Goal: Information Seeking & Learning: Learn about a topic

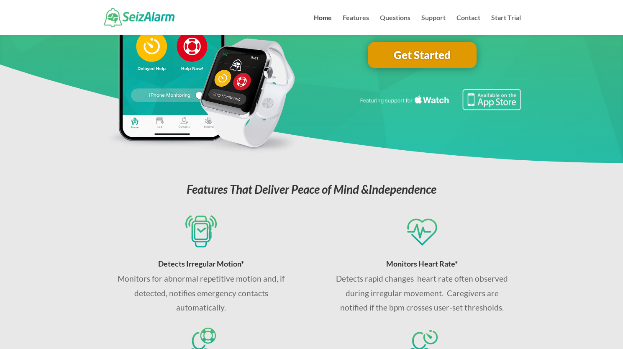
scroll to position [122, 0]
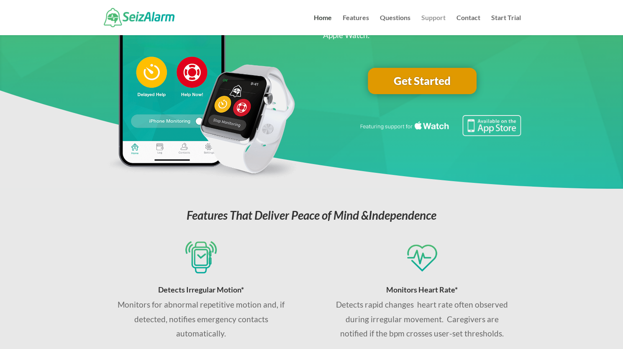
click at [441, 21] on link "Support" at bounding box center [433, 25] width 24 height 20
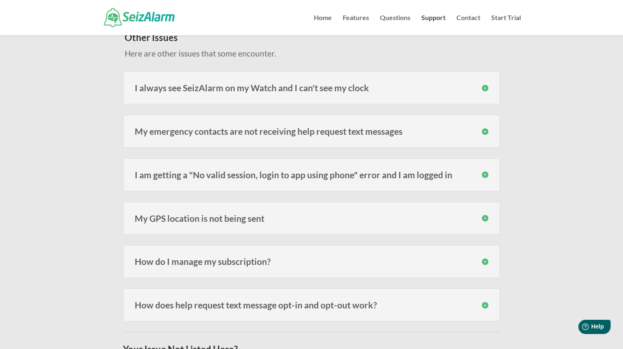
scroll to position [293, 0]
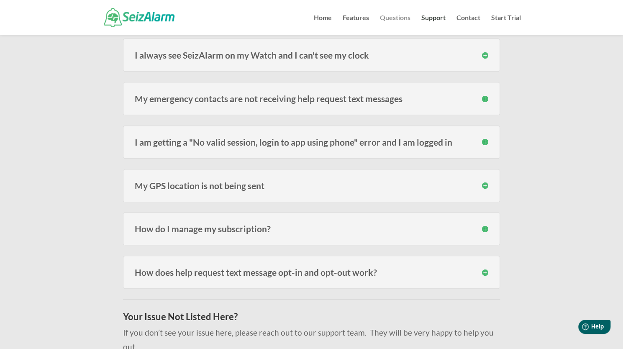
click at [392, 17] on link "Questions" at bounding box center [395, 25] width 31 height 20
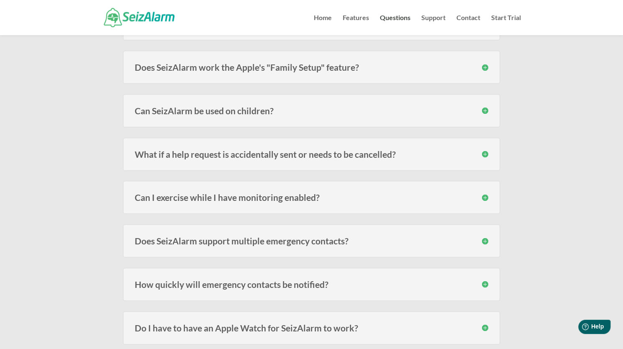
scroll to position [376, 0]
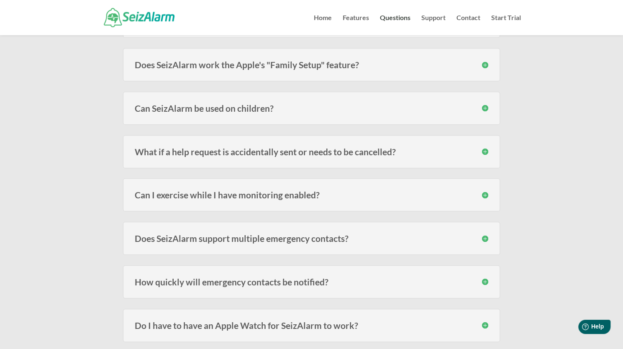
click at [258, 113] on div "Can SeizAlarm be used on children? Yes! We have many subscribers that use the W…" at bounding box center [311, 108] width 377 height 33
click at [257, 65] on h3 "Does SeizAlarm work the Apple's "Family Setup" feature?" at bounding box center [311, 64] width 353 height 9
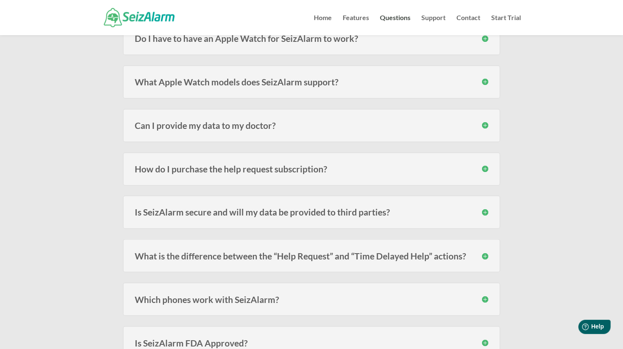
scroll to position [711, 0]
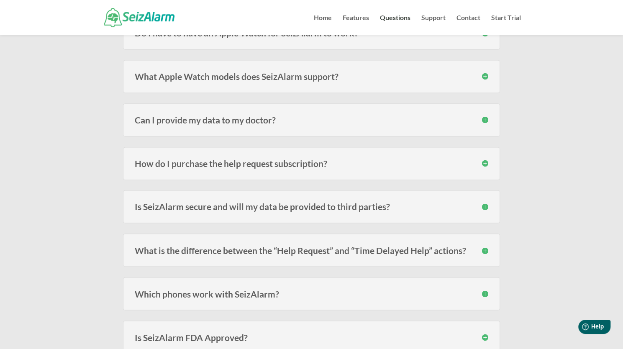
click at [256, 149] on div "How do I purchase the help request subscription? The subscription must be purch…" at bounding box center [311, 163] width 377 height 33
click at [254, 159] on h3 "How do I purchase the help request subscription?" at bounding box center [311, 163] width 353 height 9
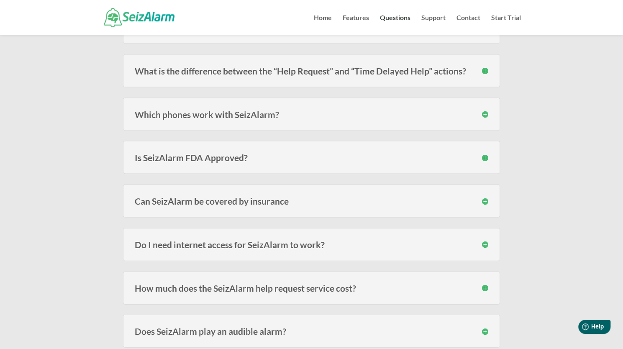
scroll to position [962, 0]
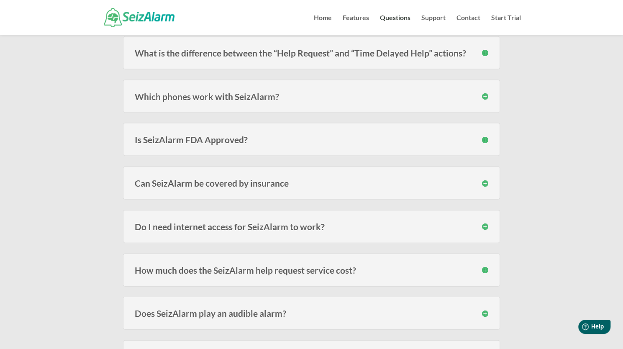
click at [252, 140] on div "Is SeizAlarm FDA Approved? SeizAlarm is not an FDA approved, certified or regis…" at bounding box center [311, 139] width 377 height 33
click at [217, 179] on h3 "Can SeizAlarm be covered by insurance" at bounding box center [311, 183] width 353 height 9
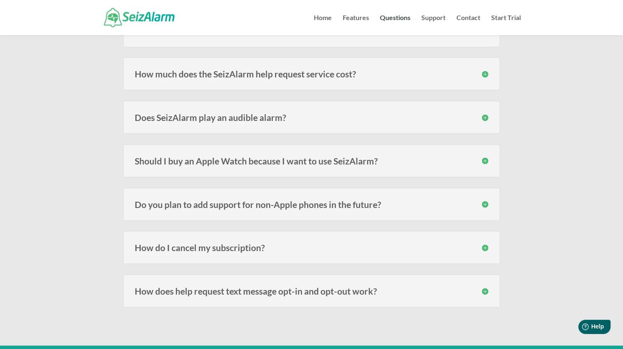
scroll to position [1255, 0]
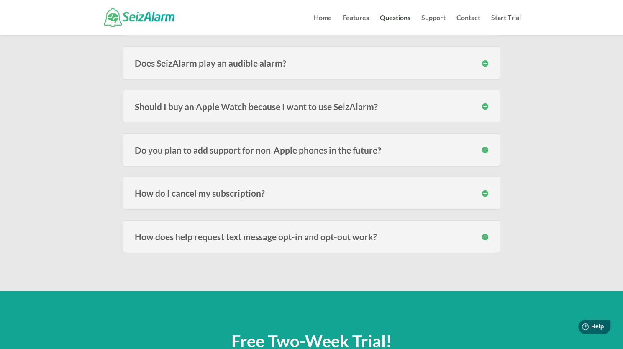
click at [243, 146] on h3 "Do you plan to add support for non-Apple phones in the future?" at bounding box center [311, 150] width 353 height 9
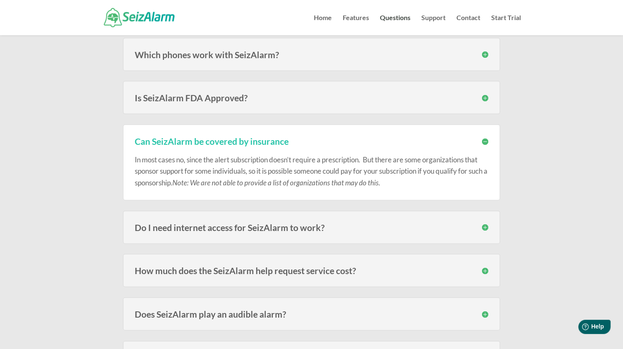
scroll to position [1004, 0]
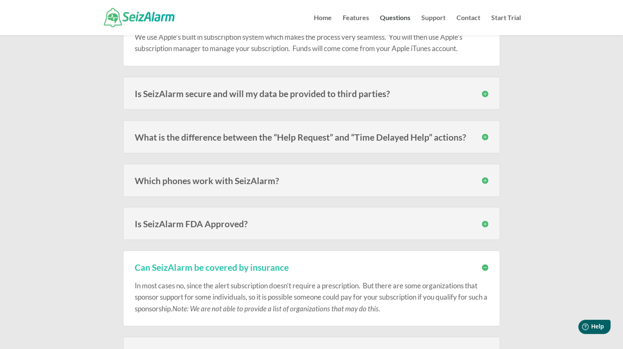
click at [295, 176] on h3 "Which phones work with SeizAlarm?" at bounding box center [311, 180] width 353 height 9
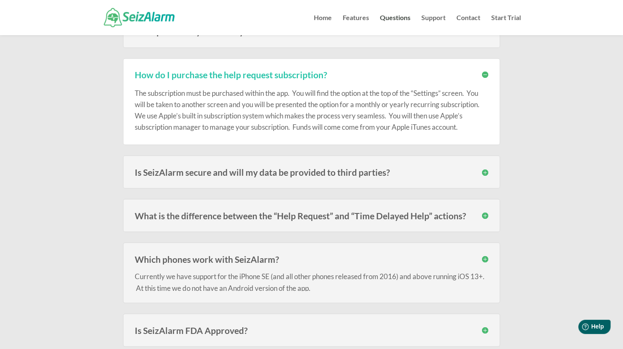
scroll to position [711, 0]
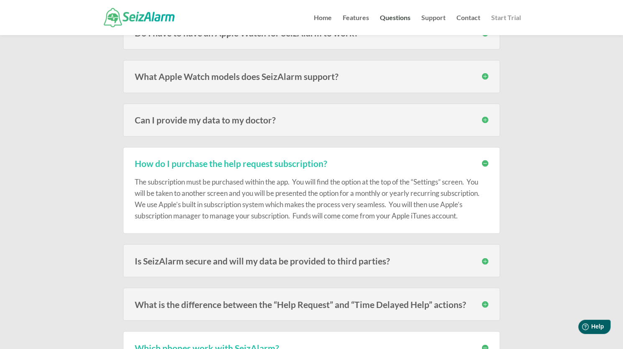
click at [518, 18] on link "Start Trial" at bounding box center [506, 25] width 30 height 20
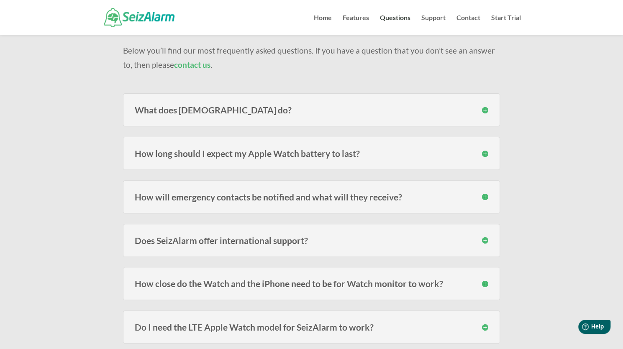
scroll to position [0, 0]
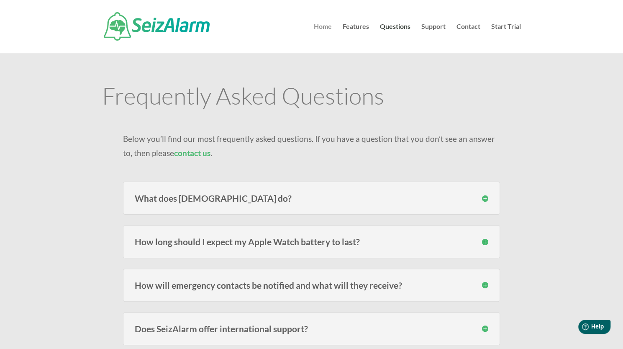
click at [322, 24] on link "Home" at bounding box center [323, 37] width 18 height 29
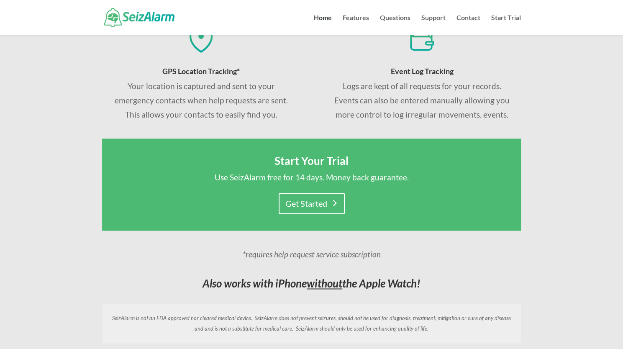
scroll to position [544, 0]
